Goal: Task Accomplishment & Management: Manage account settings

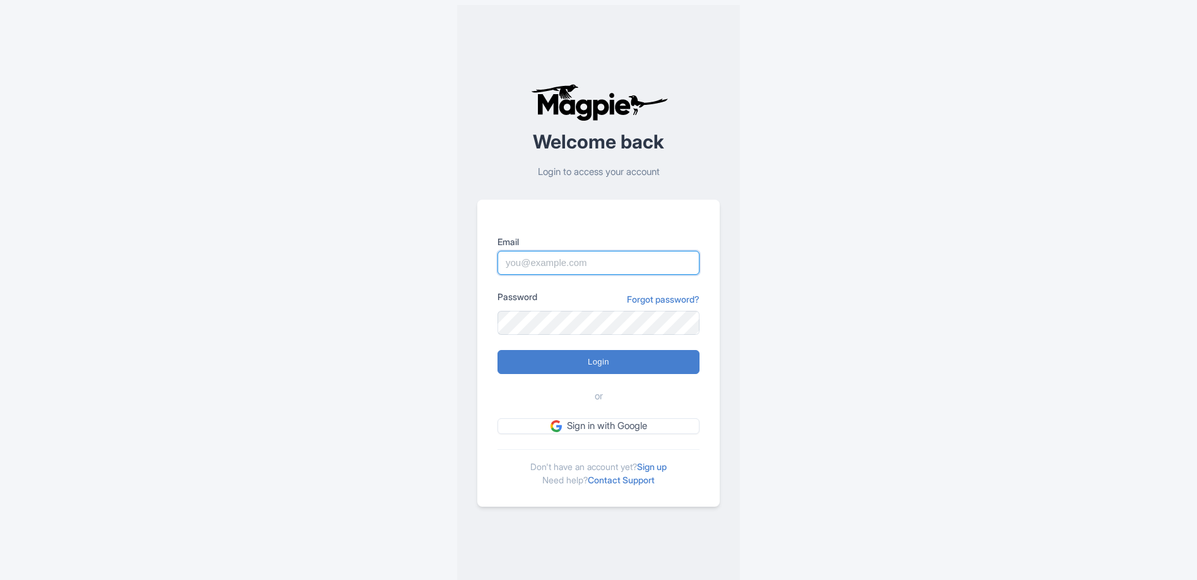
type input "[EMAIL_ADDRESS][DOMAIN_NAME]"
click at [614, 95] on img at bounding box center [599, 102] width 142 height 38
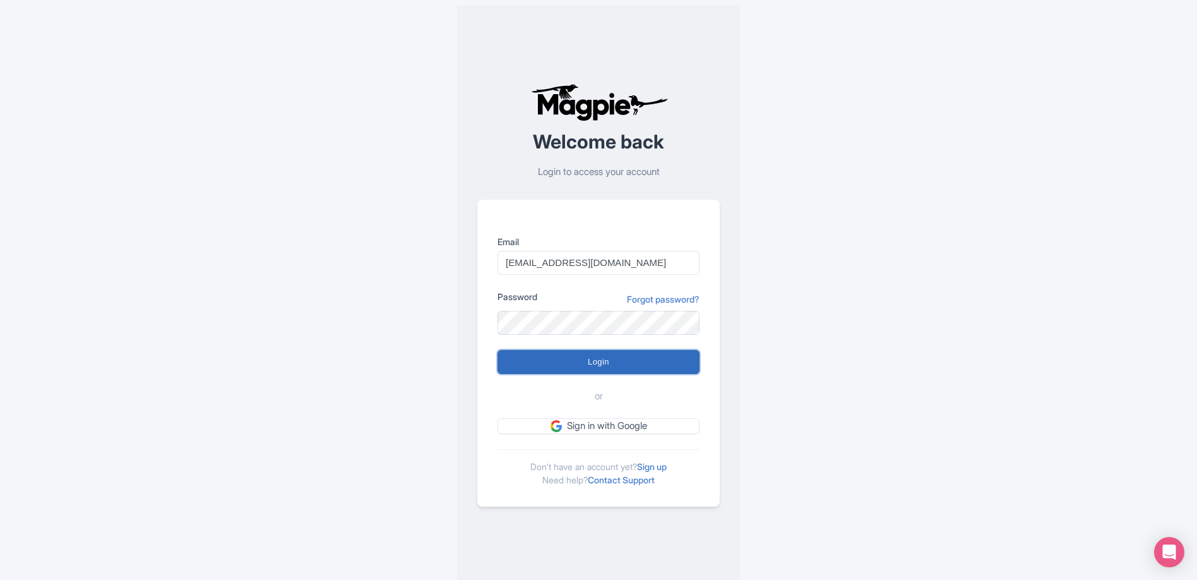
click at [575, 359] on input "Login" at bounding box center [599, 362] width 202 height 24
type input "Logging in..."
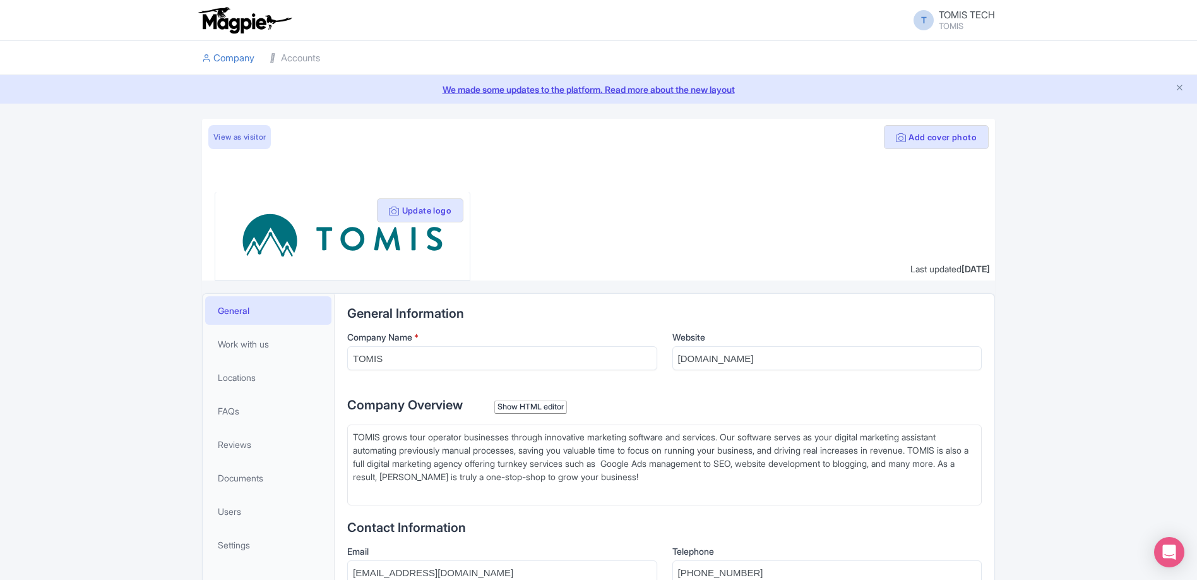
click at [254, 21] on img at bounding box center [245, 20] width 98 height 28
